Goal: Check status: Check status

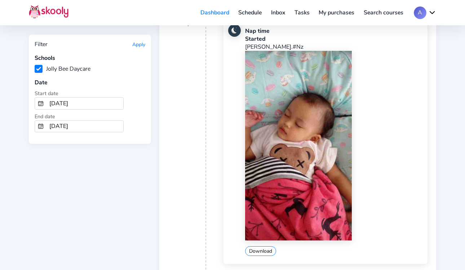
click at [138, 45] on button "Apply" at bounding box center [138, 44] width 13 height 7
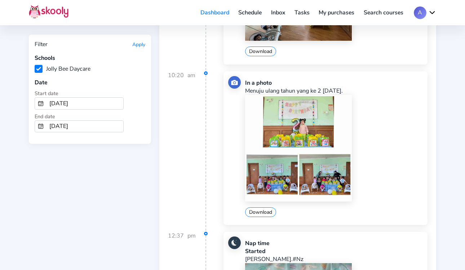
scroll to position [244, 0]
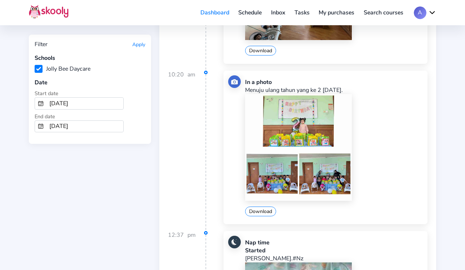
click at [306, 118] on img at bounding box center [298, 147] width 107 height 107
click at [305, 119] on img at bounding box center [298, 147] width 107 height 107
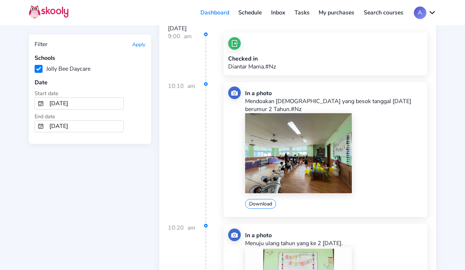
scroll to position [0, 0]
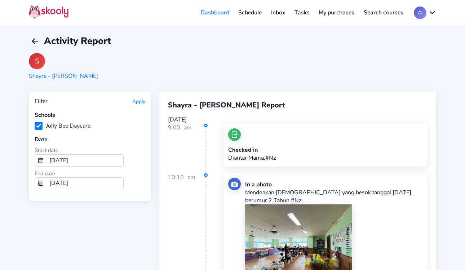
click at [134, 99] on button "Apply" at bounding box center [138, 101] width 13 height 7
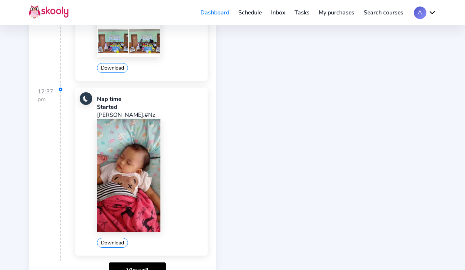
scroll to position [384, 0]
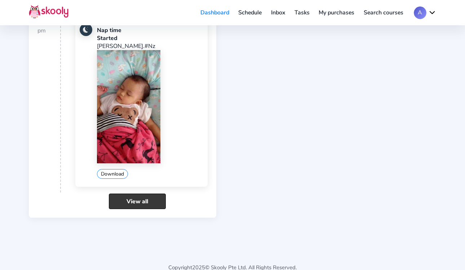
click at [144, 194] on link "View all" at bounding box center [137, 201] width 57 height 15
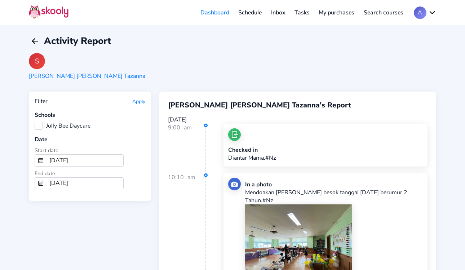
click at [39, 123] on label "Jolly Bee Daycare" at bounding box center [63, 126] width 56 height 8
click at [35, 122] on Daycare "Jolly Bee Daycare" at bounding box center [35, 122] width 0 height 0
click at [135, 104] on button "Apply" at bounding box center [138, 101] width 13 height 7
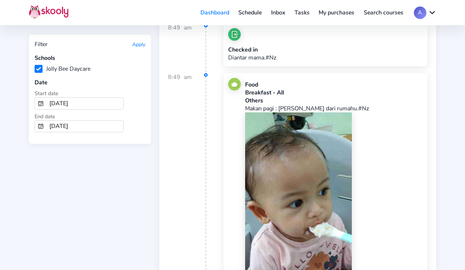
scroll to position [712, 0]
